Goal: Task Accomplishment & Management: Complete application form

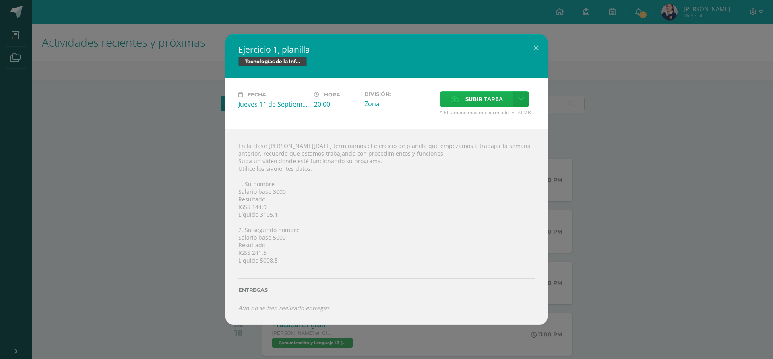
click at [484, 99] on span "Subir tarea" at bounding box center [483, 99] width 37 height 15
click at [0, 0] on input "Subir tarea" at bounding box center [0, 0] width 0 height 0
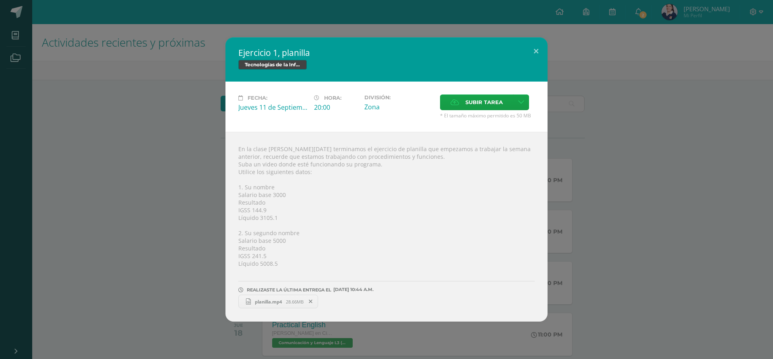
click at [312, 301] on icon at bounding box center [311, 302] width 4 height 6
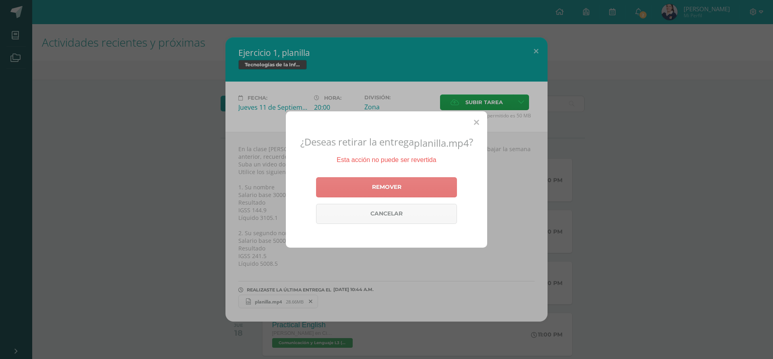
click at [445, 186] on link "Remover" at bounding box center [386, 187] width 141 height 20
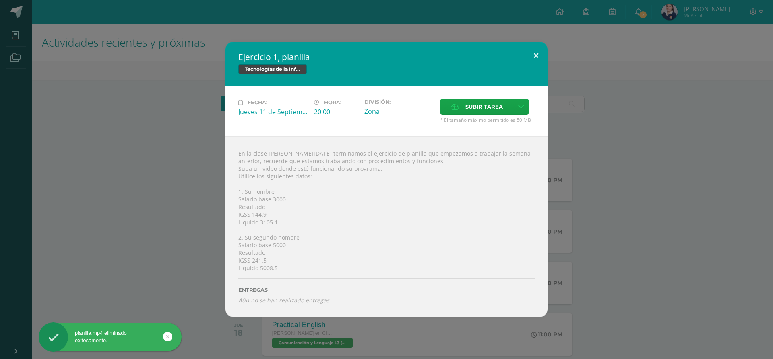
click at [534, 62] on button at bounding box center [535, 55] width 23 height 27
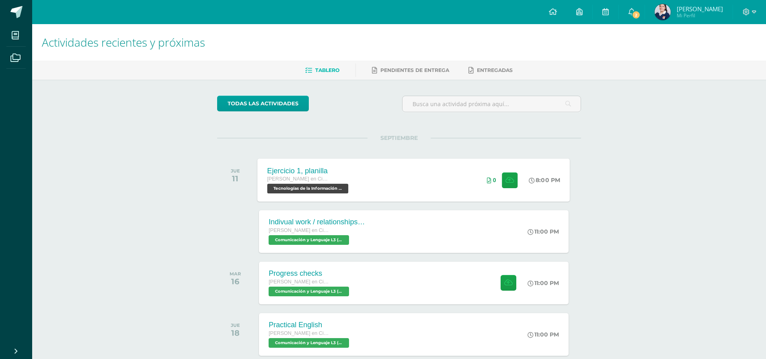
click at [387, 182] on div "Ejercicio 1, planilla Quinto Quinto Bachillerato en Ciencias y Letras Tecnologí…" at bounding box center [414, 180] width 313 height 43
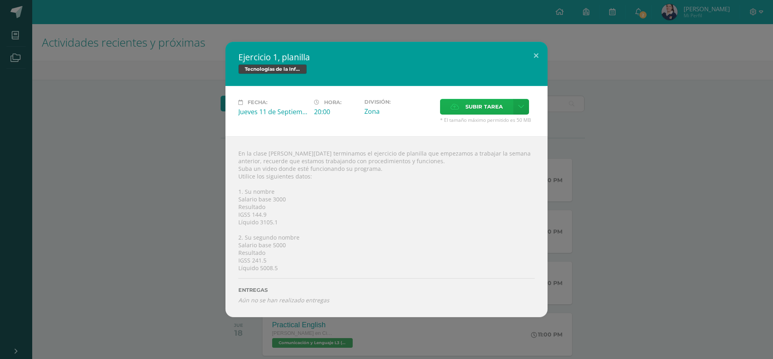
click at [490, 107] on span "Subir tarea" at bounding box center [483, 106] width 37 height 15
click at [0, 0] on input "Subir tarea" at bounding box center [0, 0] width 0 height 0
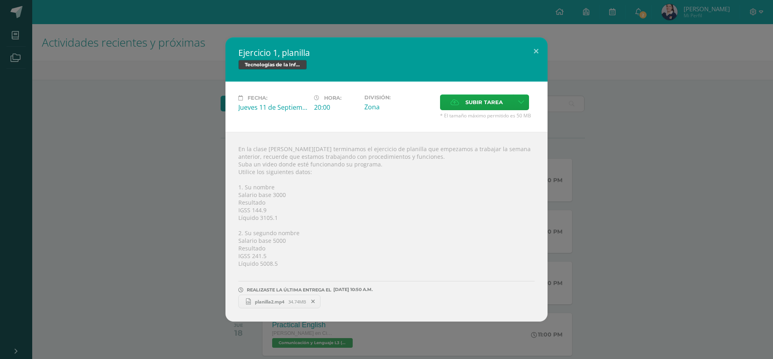
click at [684, 215] on div "Ejercicio 1, planilla Tecnologías de la Información y la Comunicación 5 Fecha: …" at bounding box center [386, 179] width 766 height 284
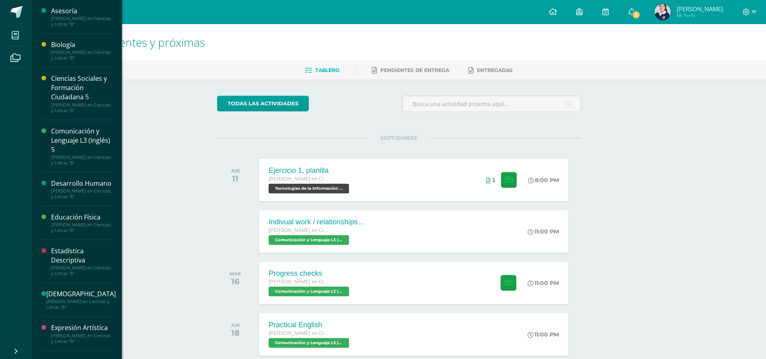
click at [18, 39] on icon at bounding box center [15, 35] width 7 height 8
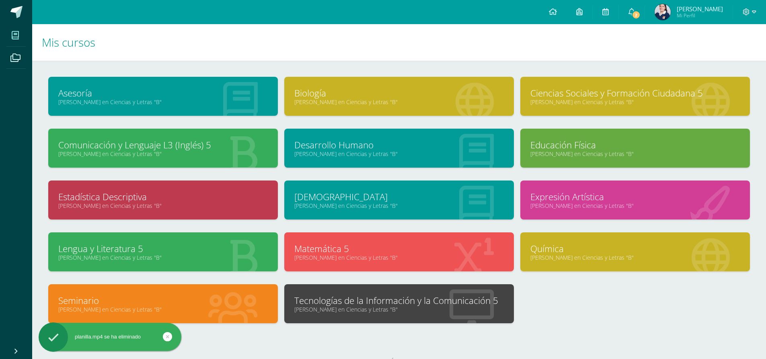
click at [468, 313] on link "[PERSON_NAME] en Ciencias y Letras "B"" at bounding box center [400, 310] width 210 height 8
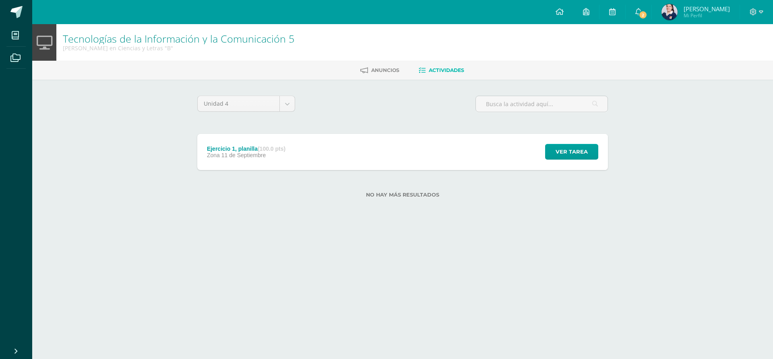
click at [581, 224] on html "Mis cursos Archivos Cerrar panel Asesoría [PERSON_NAME] en Ciencias y Letras "B…" at bounding box center [386, 112] width 773 height 224
drag, startPoint x: 631, startPoint y: 301, endPoint x: 608, endPoint y: 316, distance: 27.5
click at [631, 224] on html "Mis cursos Archivos Cerrar panel Asesoría [PERSON_NAME] en Ciencias y Letras "B…" at bounding box center [386, 112] width 773 height 224
